Goal: Transaction & Acquisition: Download file/media

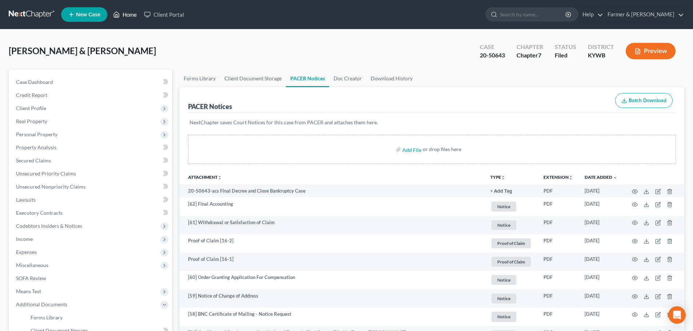
click at [131, 15] on link "Home" at bounding box center [125, 14] width 31 height 13
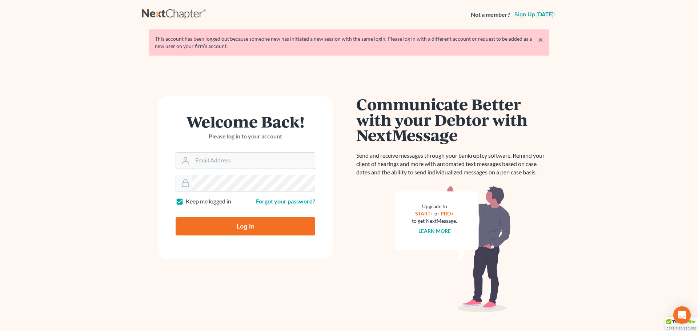
type input "[PERSON_NAME][EMAIL_ADDRESS][DOMAIN_NAME]"
click at [253, 231] on input "Log In" at bounding box center [246, 227] width 140 height 18
type input "Thinking..."
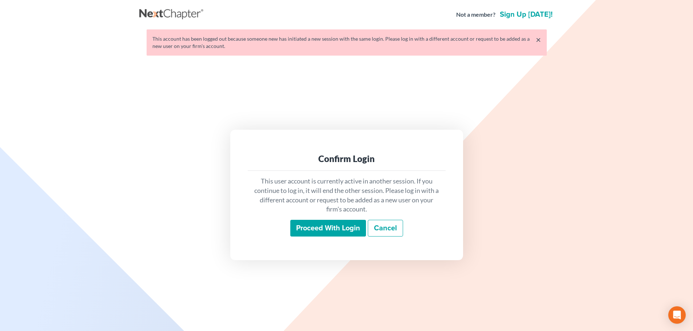
click at [326, 229] on input "Proceed with login" at bounding box center [328, 228] width 76 height 17
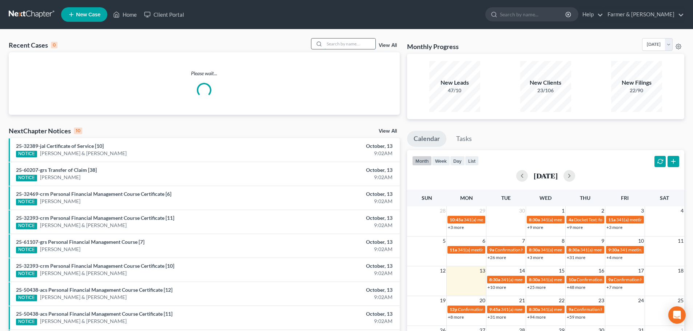
click at [329, 43] on input "search" at bounding box center [350, 44] width 51 height 11
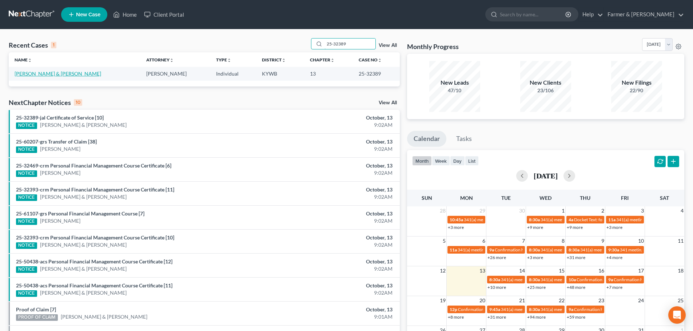
type input "25-32389"
click at [36, 76] on link "Taylor, Lonnetta & Marcus" at bounding box center [58, 74] width 87 height 6
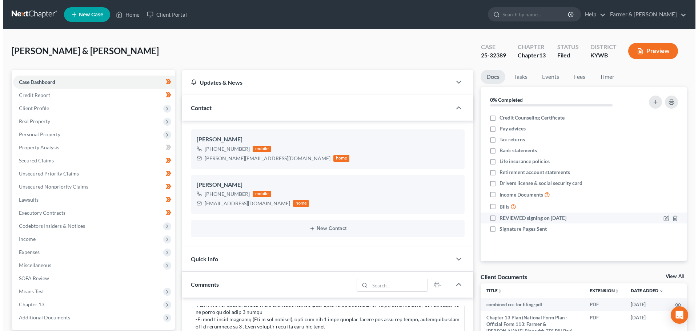
scroll to position [85, 0]
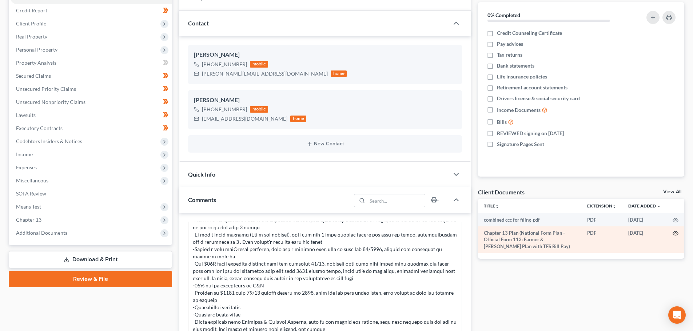
click at [676, 234] on icon "button" at bounding box center [676, 234] width 6 height 6
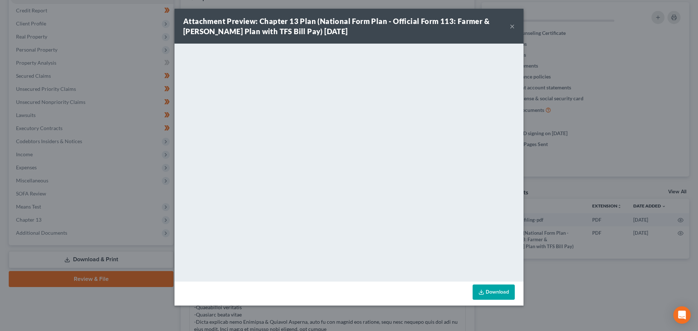
click at [514, 24] on button "×" at bounding box center [512, 26] width 5 height 9
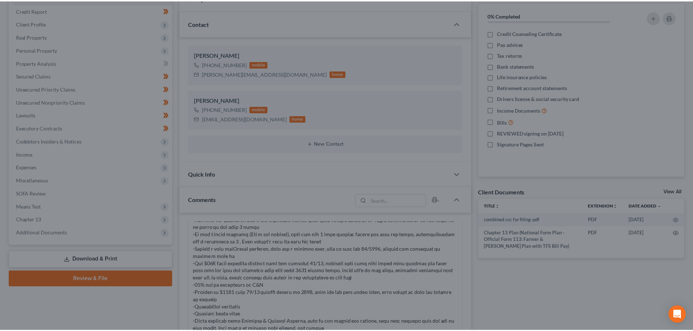
scroll to position [317, 0]
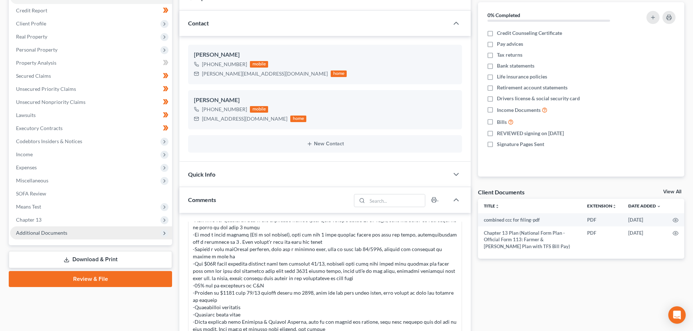
click at [41, 235] on span "Additional Documents" at bounding box center [41, 233] width 51 height 6
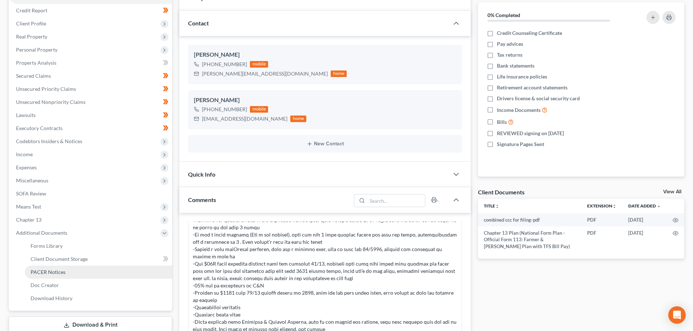
click at [73, 272] on link "PACER Notices" at bounding box center [98, 272] width 147 height 13
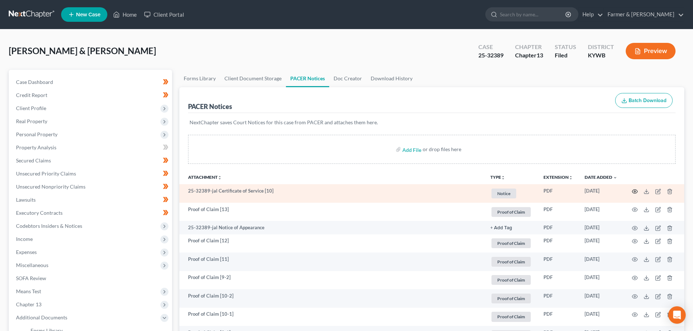
click at [636, 194] on icon "button" at bounding box center [635, 192] width 6 height 6
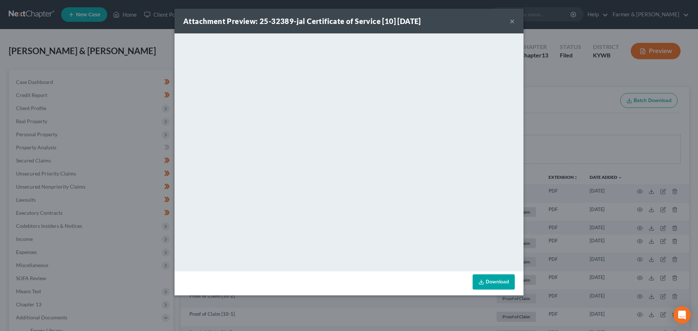
click at [513, 19] on button "×" at bounding box center [512, 21] width 5 height 9
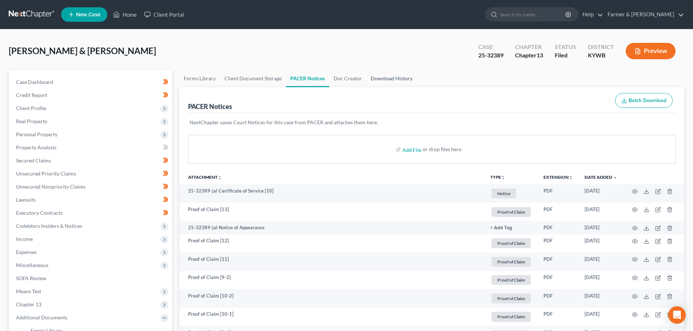
click at [391, 80] on link "Download History" at bounding box center [391, 78] width 51 height 17
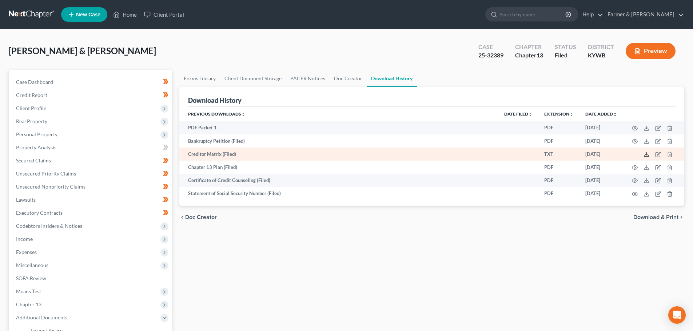
click at [645, 156] on icon at bounding box center [647, 155] width 6 height 6
